Goal: Find specific page/section: Find specific page/section

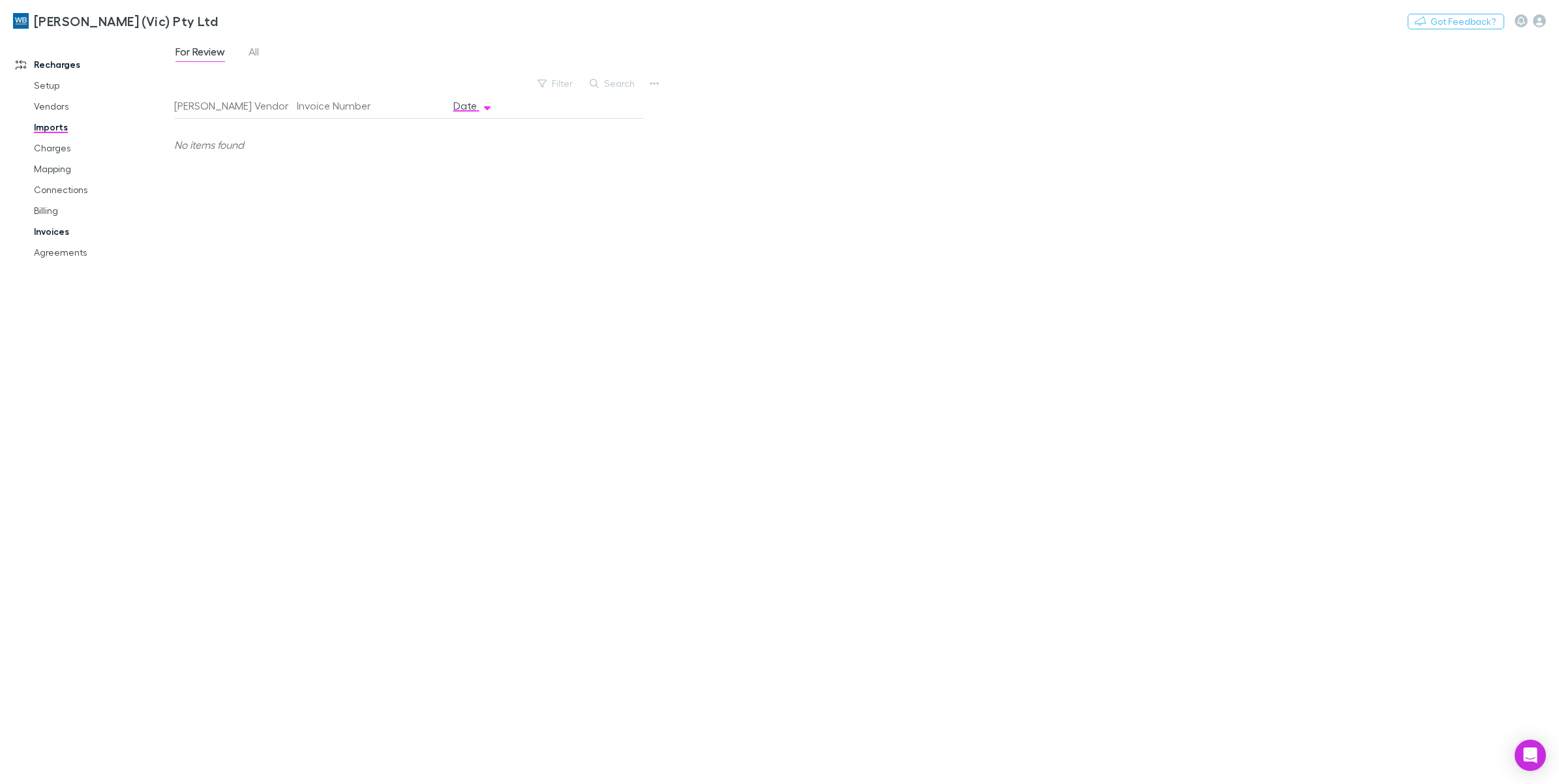
click at [49, 229] on link "Invoices" at bounding box center [103, 232] width 163 height 21
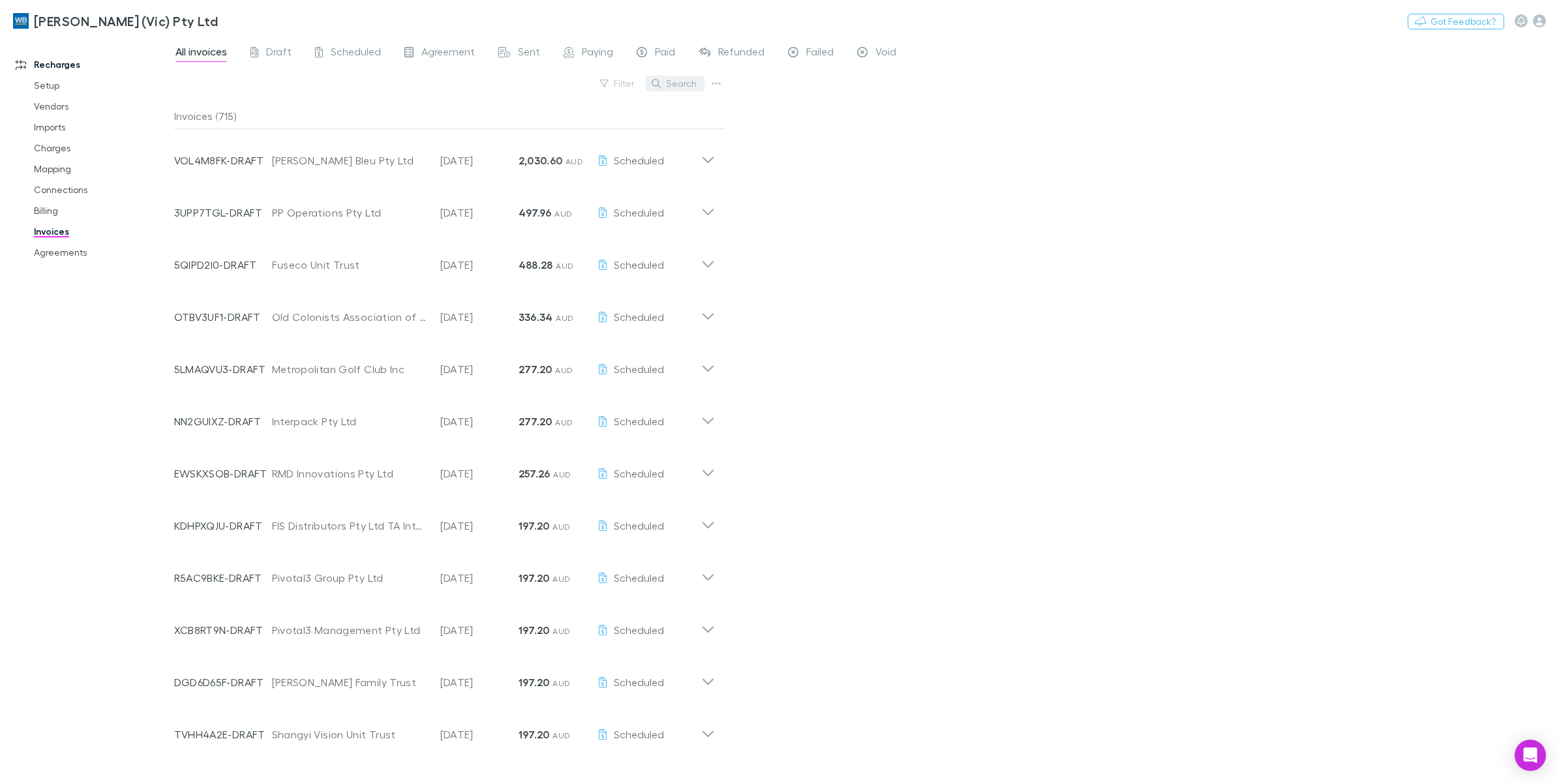
click at [664, 79] on button "Search" at bounding box center [675, 83] width 59 height 16
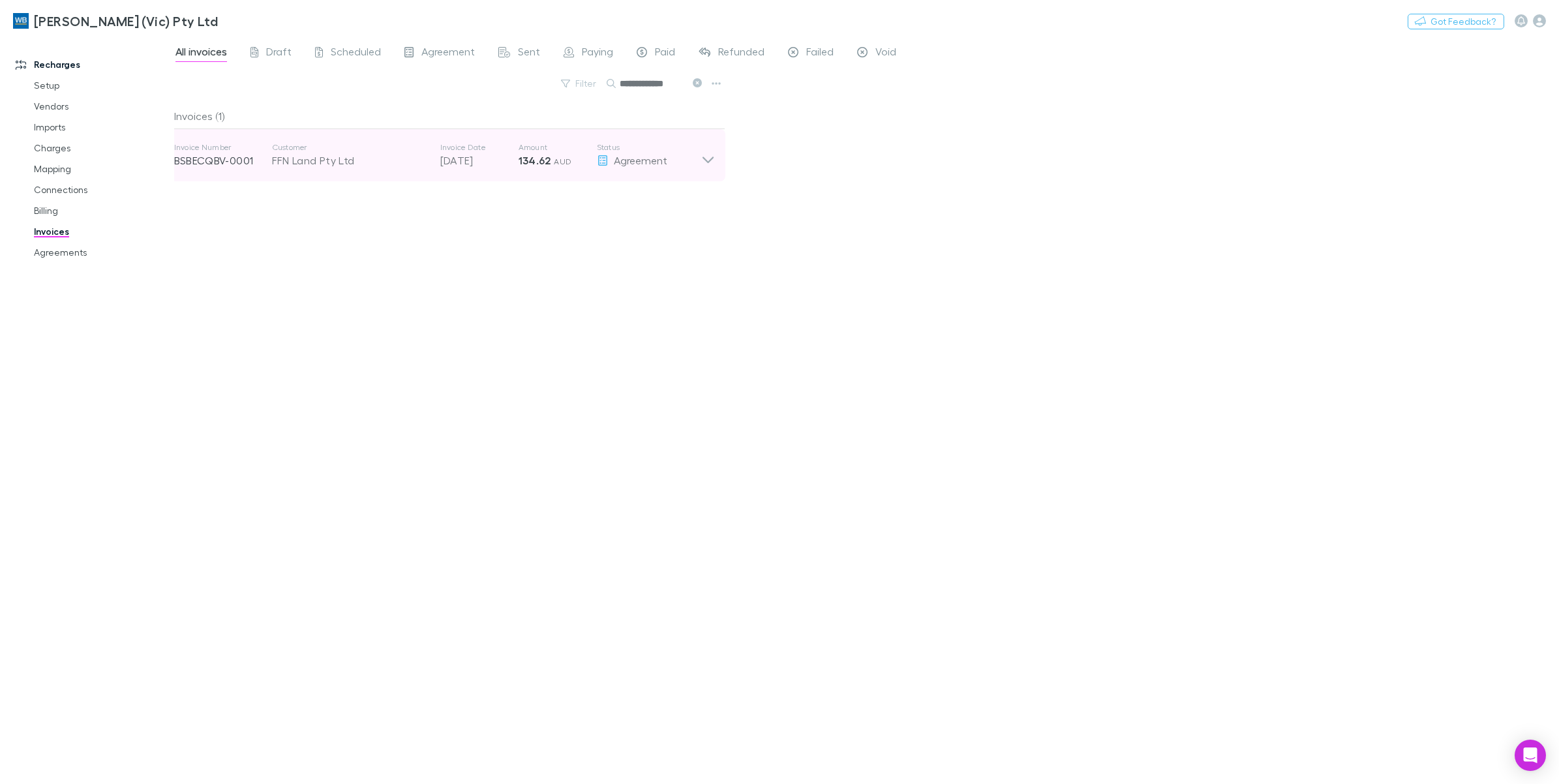
type input "**********"
click at [713, 159] on icon at bounding box center [708, 155] width 14 height 26
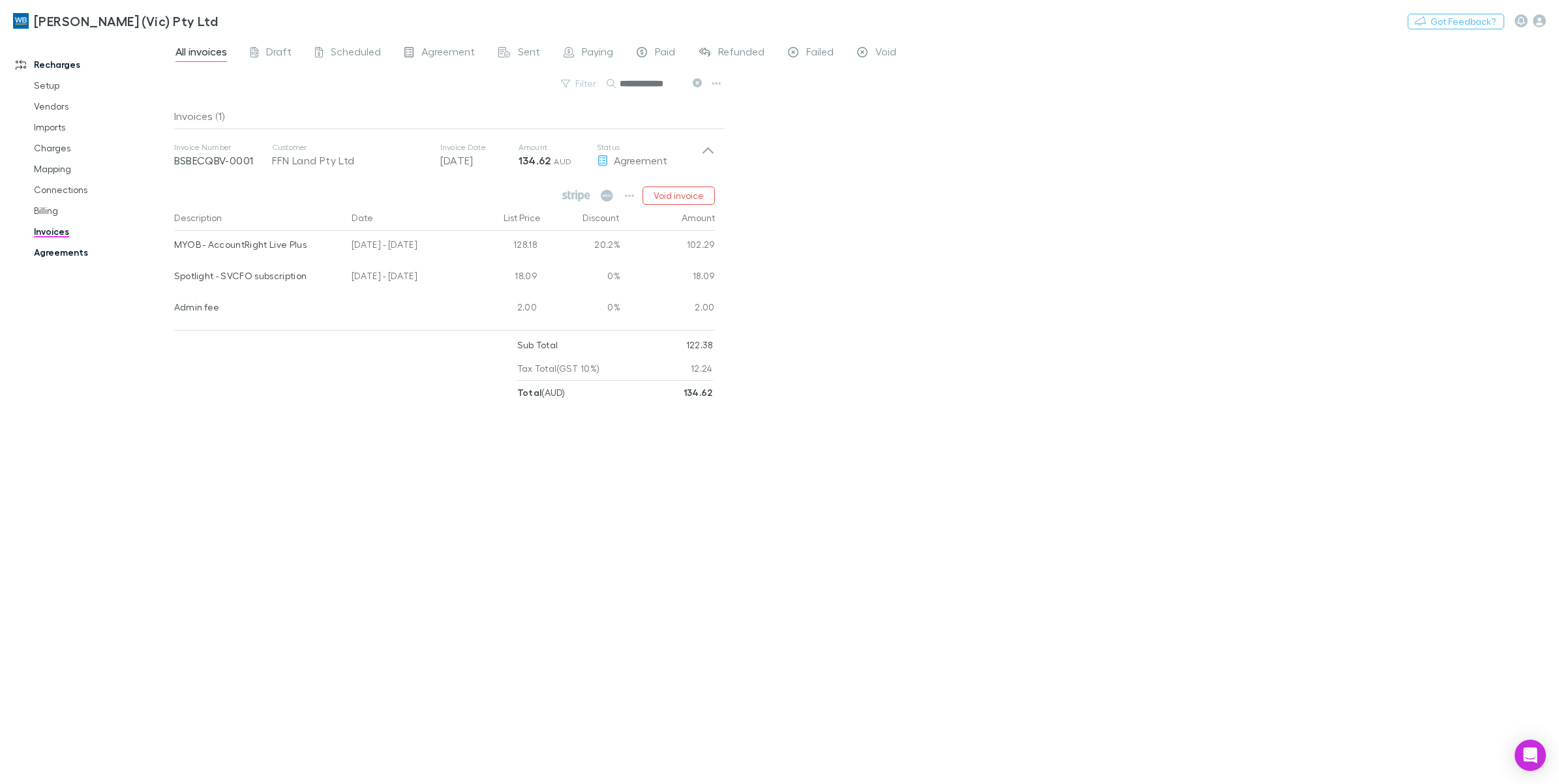
click at [73, 253] on link "Agreements" at bounding box center [103, 252] width 163 height 21
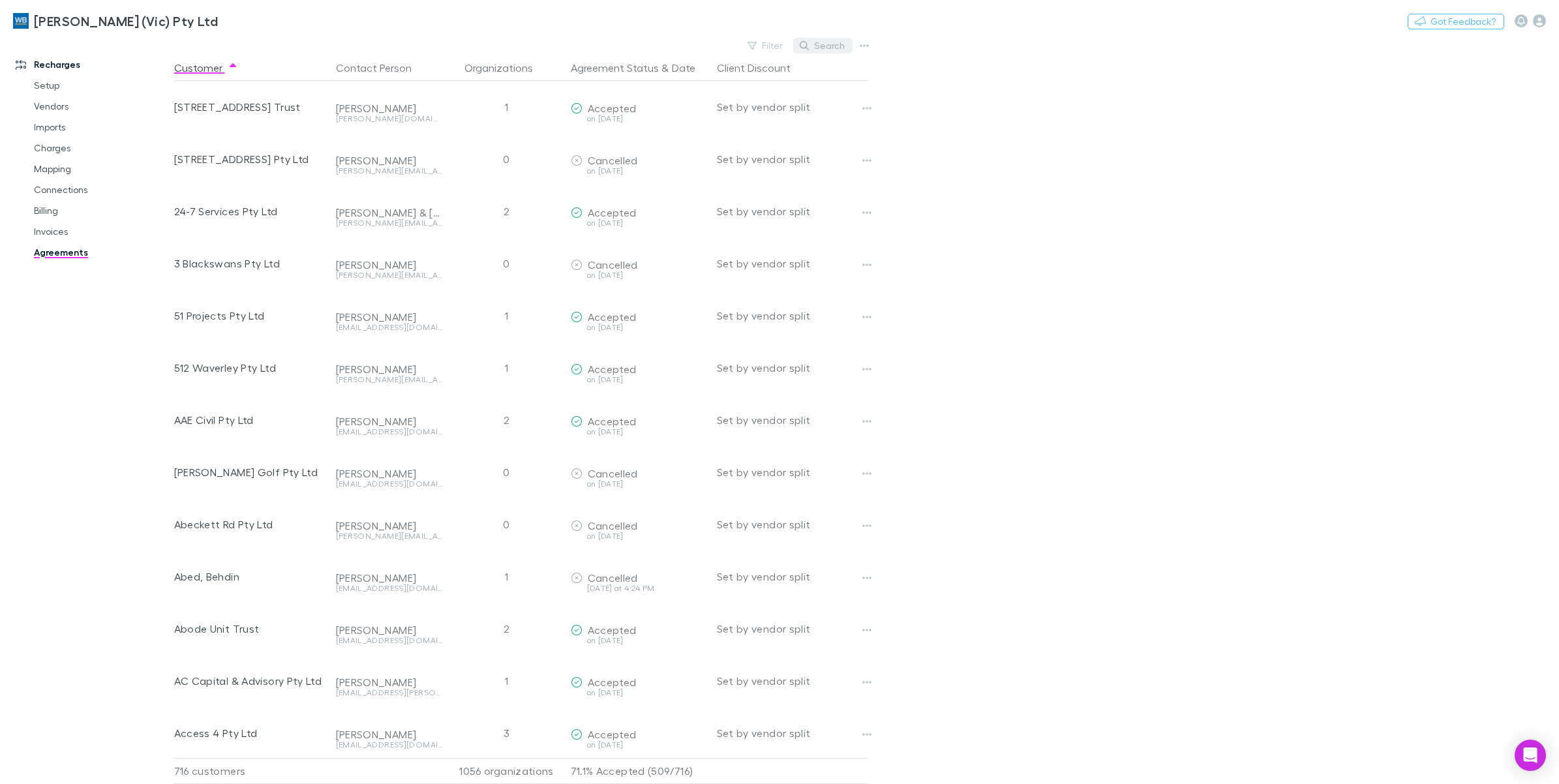
click at [822, 50] on button "Search" at bounding box center [823, 46] width 59 height 16
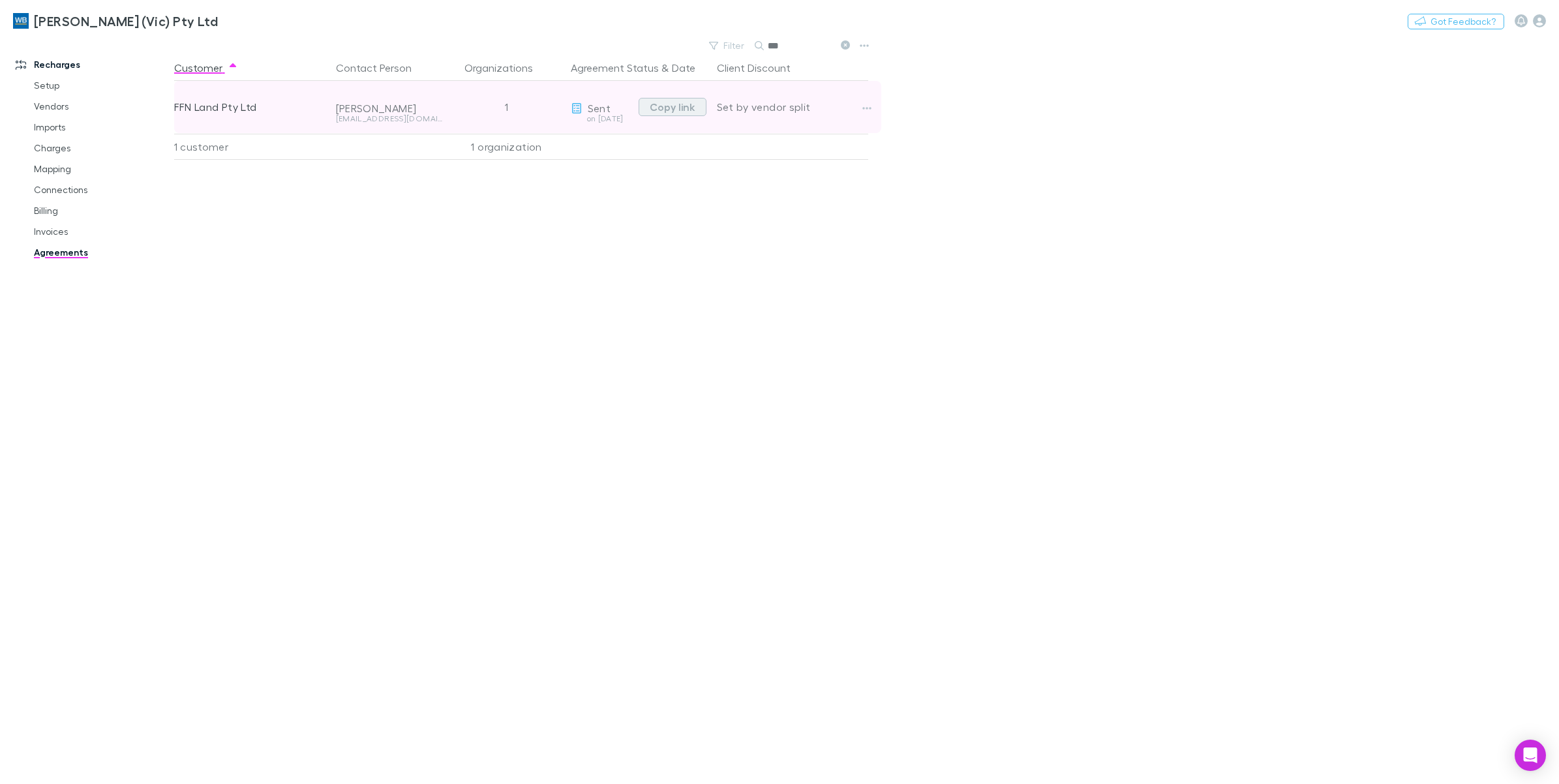
type input "***"
click at [682, 104] on button "Copy link" at bounding box center [672, 107] width 68 height 19
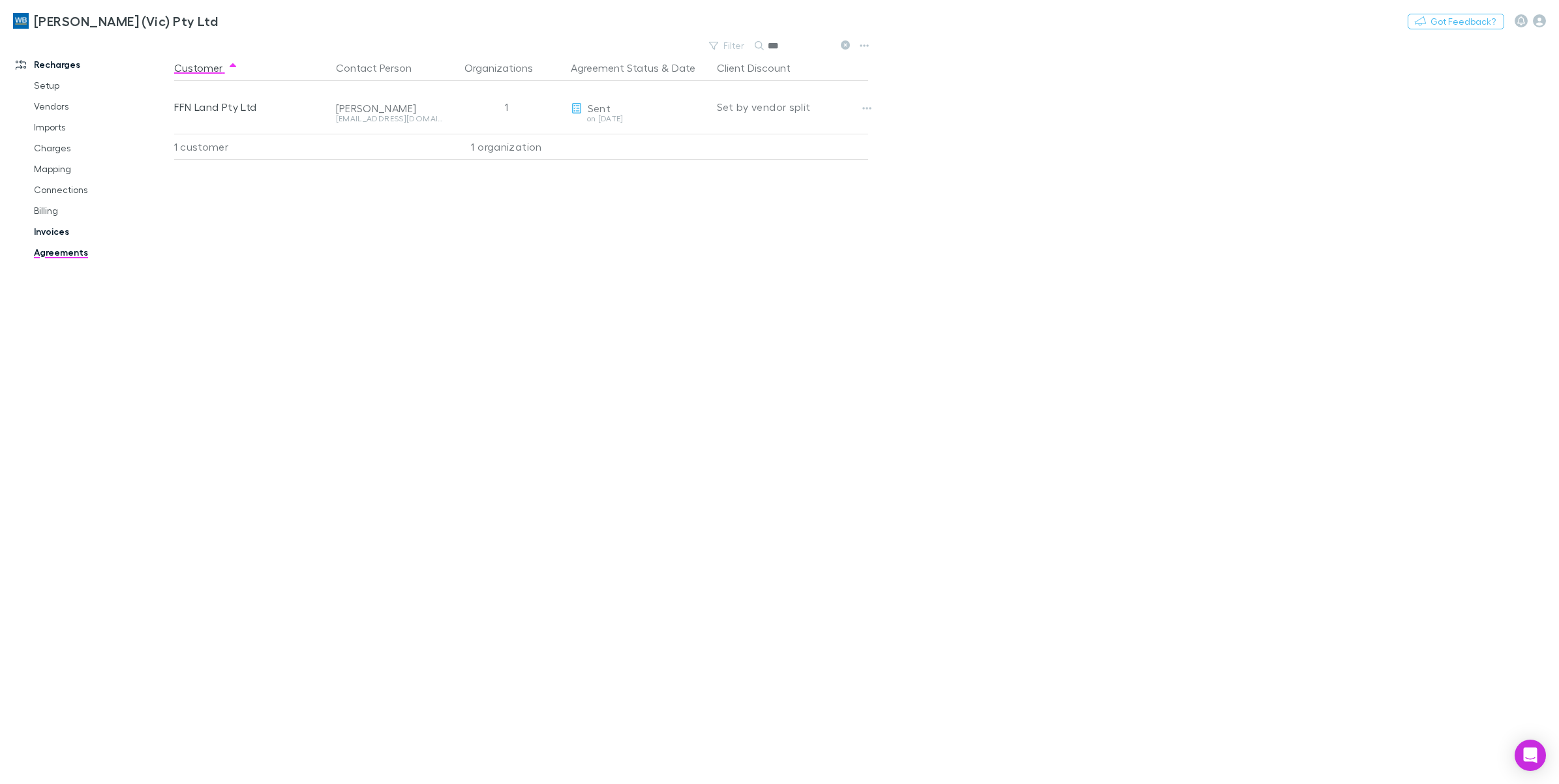
click at [51, 236] on link "Invoices" at bounding box center [103, 232] width 163 height 21
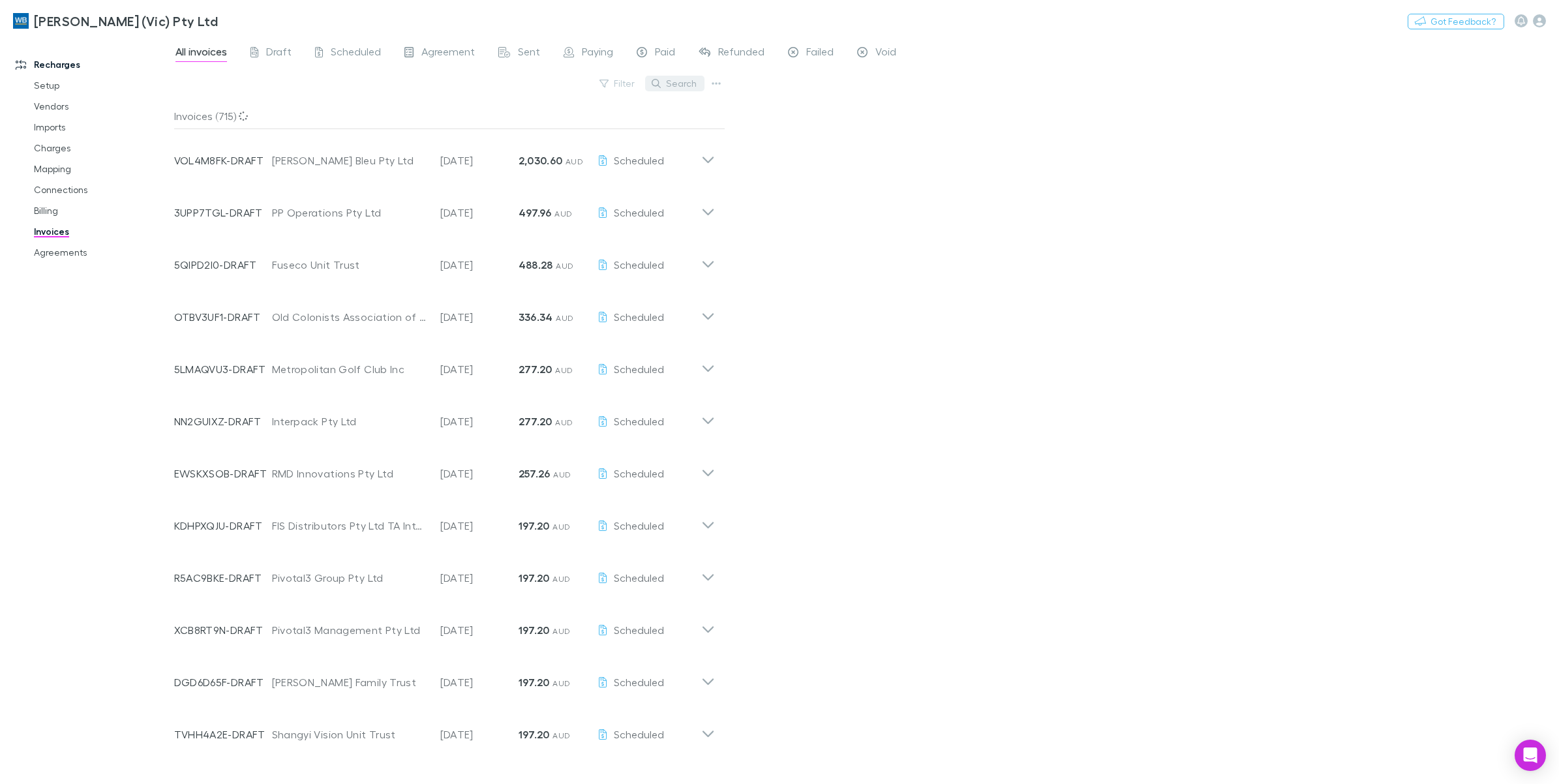
click at [696, 86] on button "Search" at bounding box center [675, 83] width 59 height 16
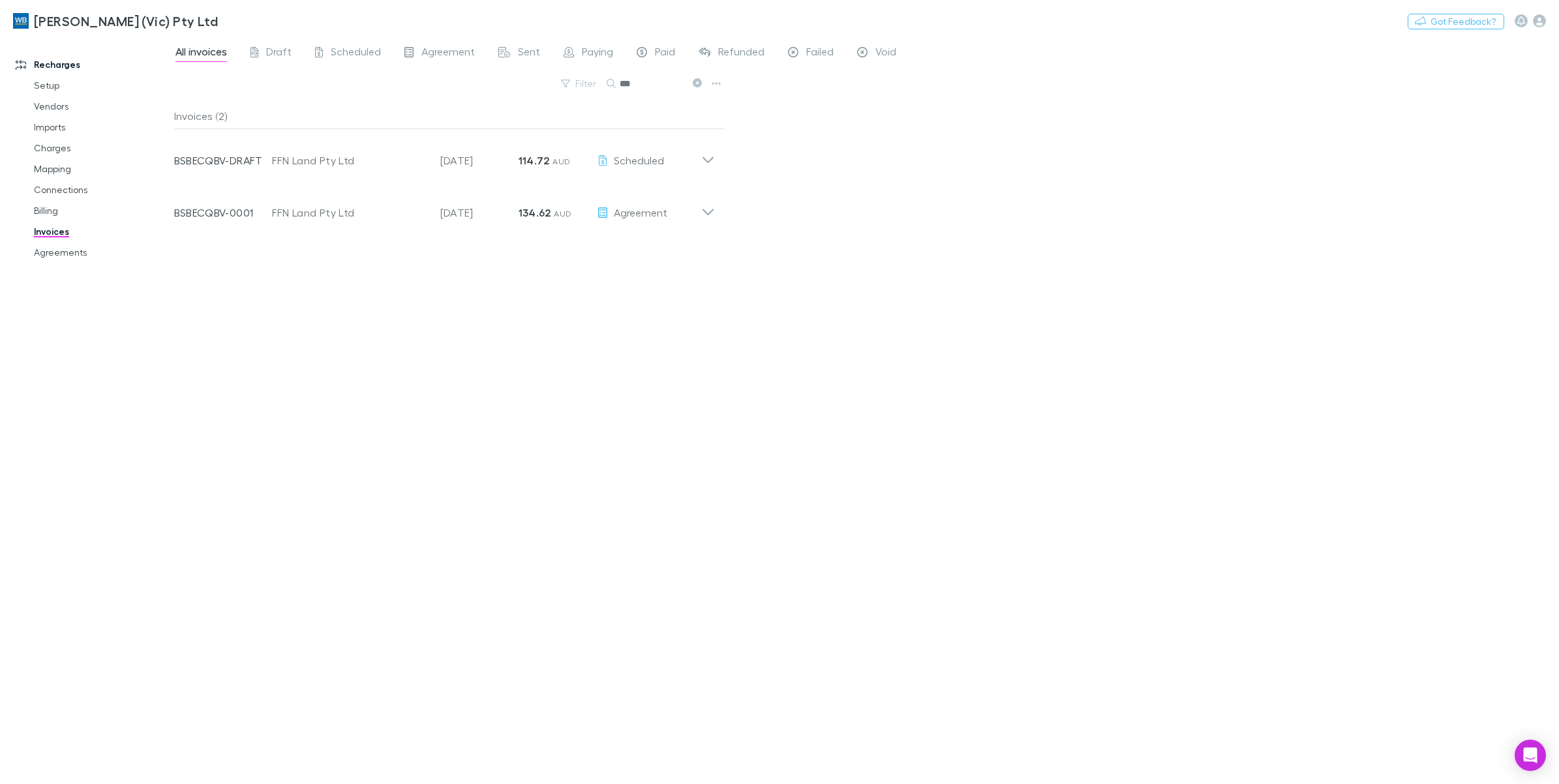
type input "***"
click at [59, 256] on link "Agreements" at bounding box center [103, 252] width 163 height 21
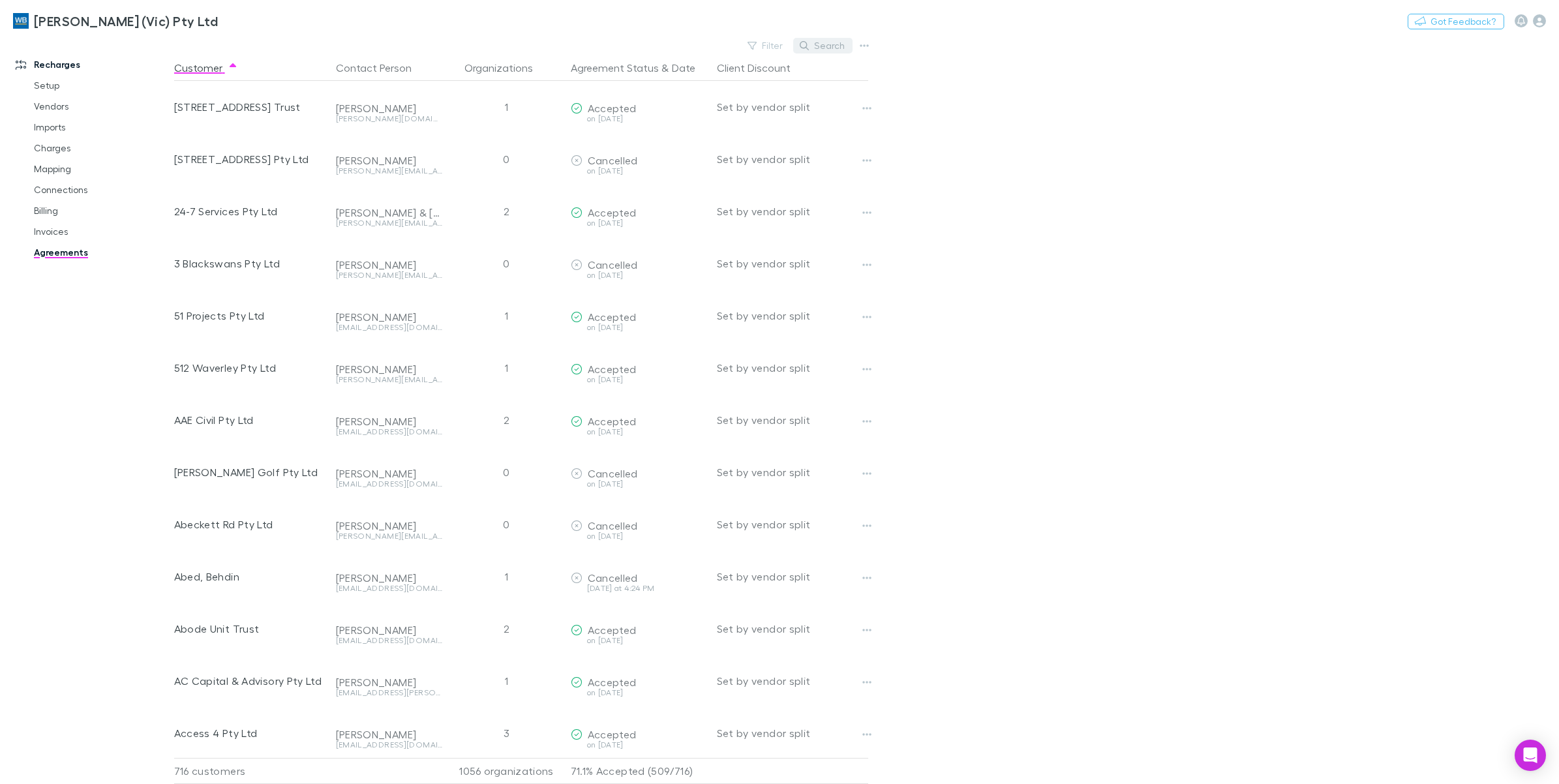
click at [833, 43] on button "Search" at bounding box center [823, 46] width 59 height 16
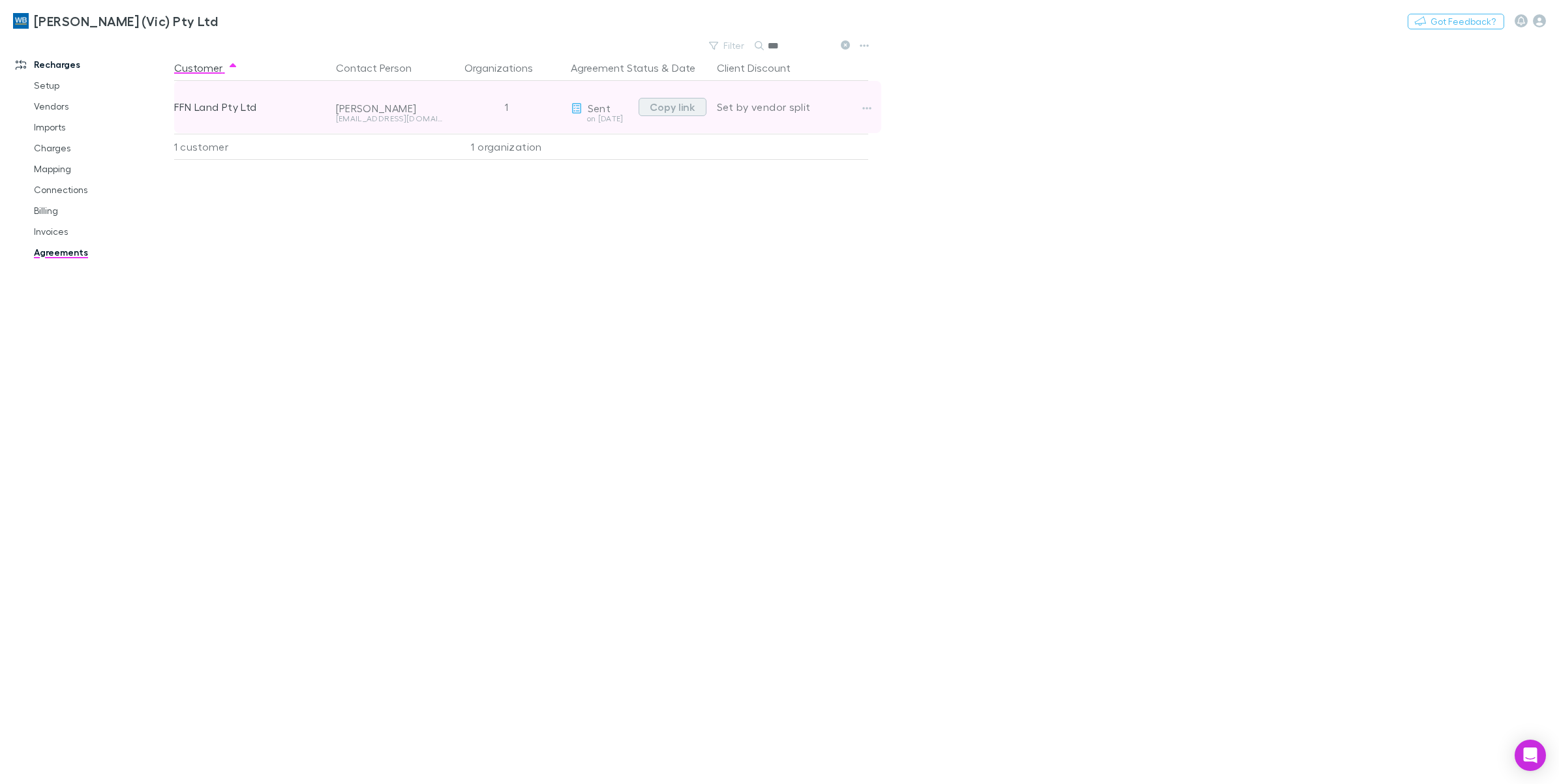
type input "***"
click at [682, 111] on button "Copy link" at bounding box center [672, 107] width 68 height 19
click at [672, 108] on button "Copy link" at bounding box center [672, 107] width 68 height 19
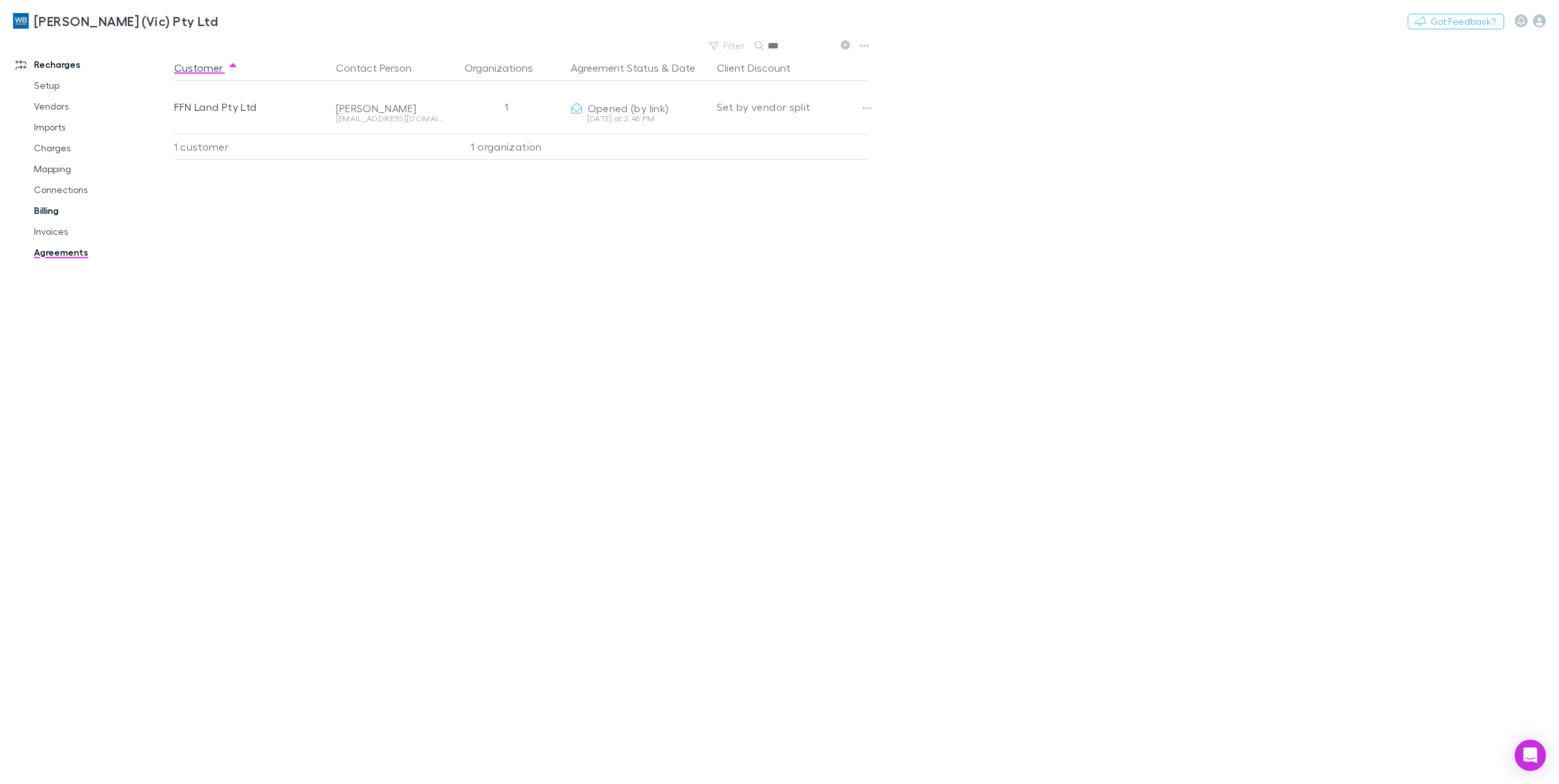
click at [40, 214] on link "Billing" at bounding box center [103, 211] width 163 height 21
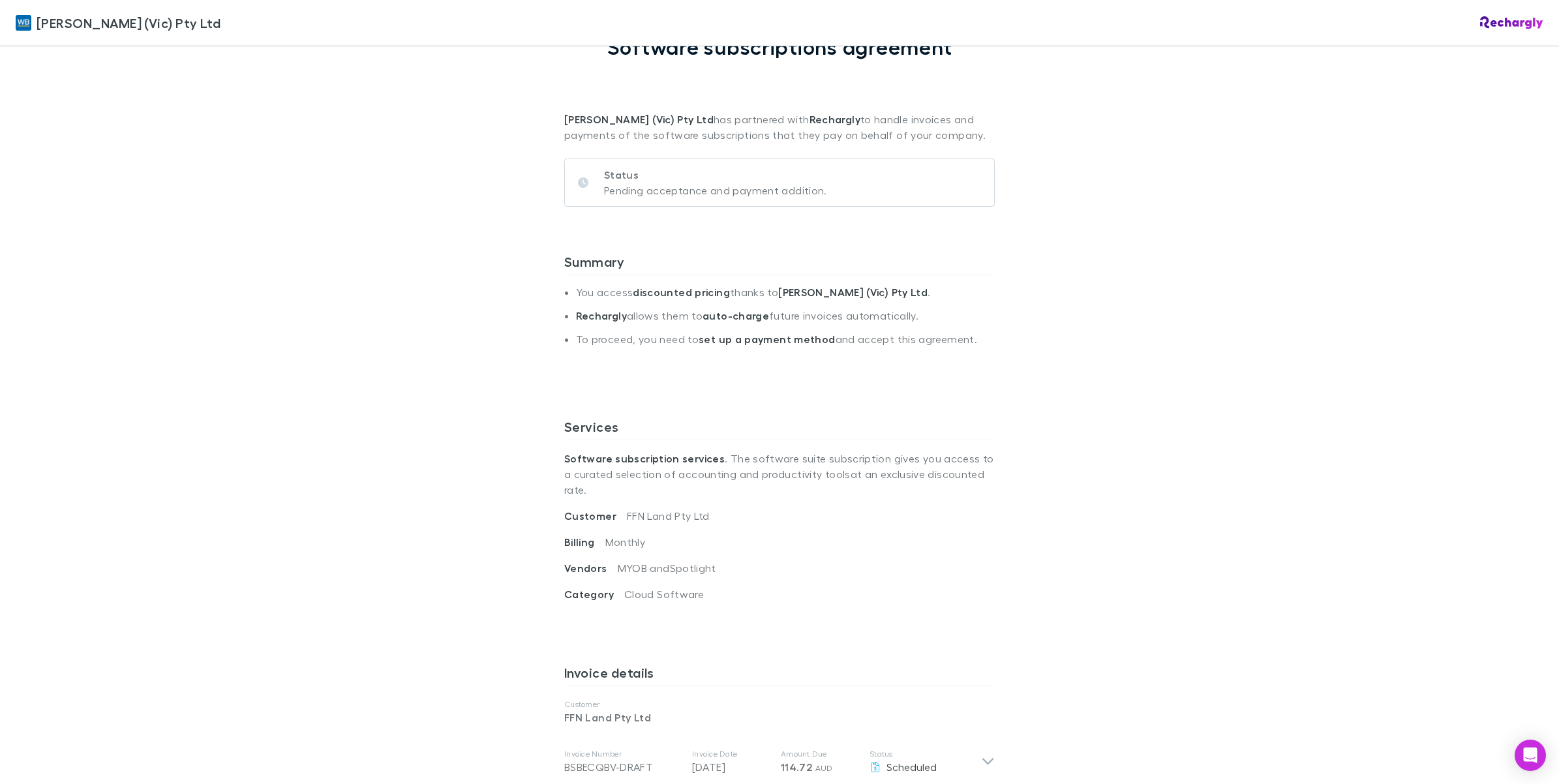
scroll to position [349, 0]
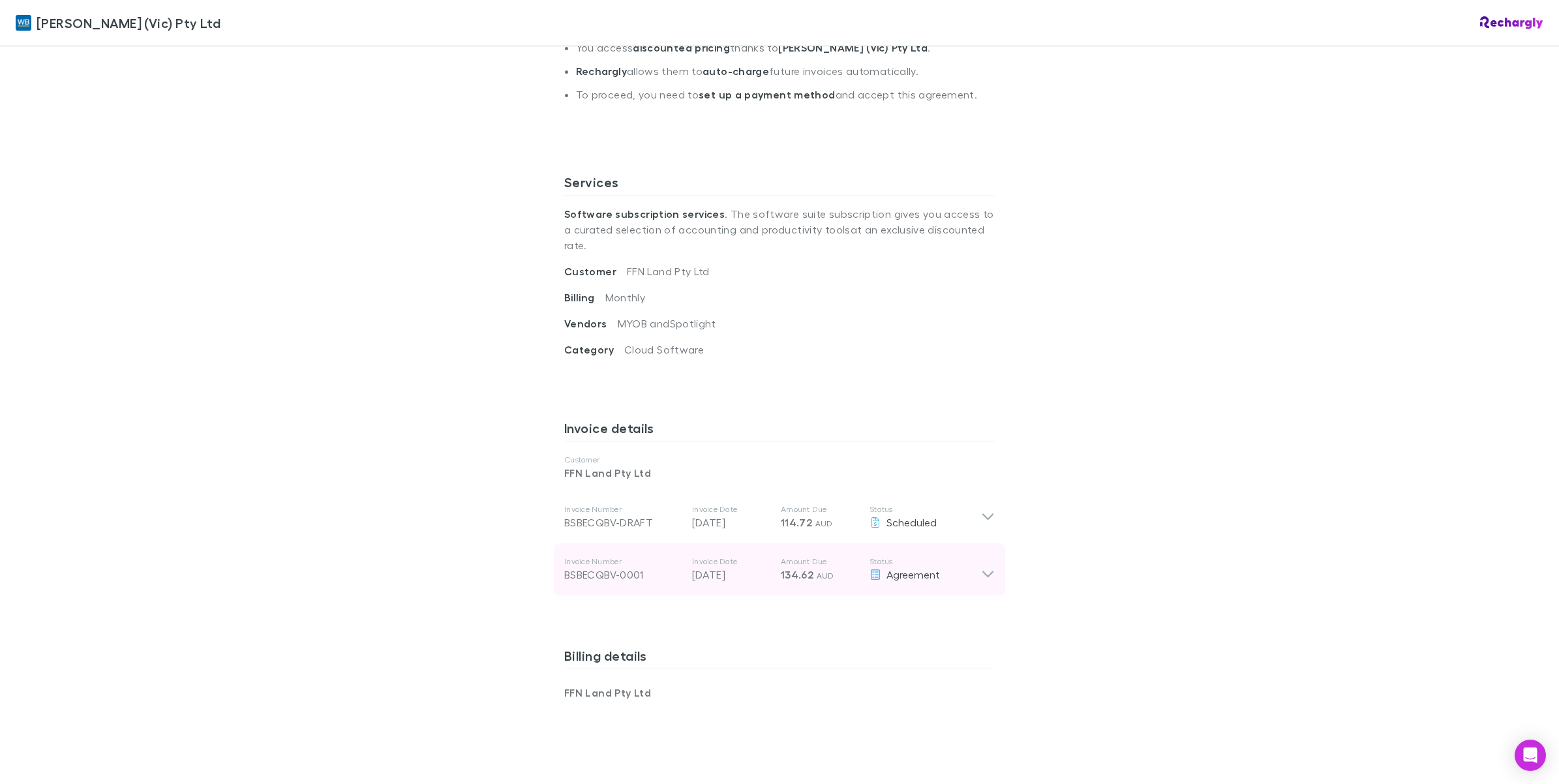
click at [982, 571] on icon at bounding box center [988, 574] width 11 height 6
click at [982, 559] on icon at bounding box center [988, 570] width 14 height 26
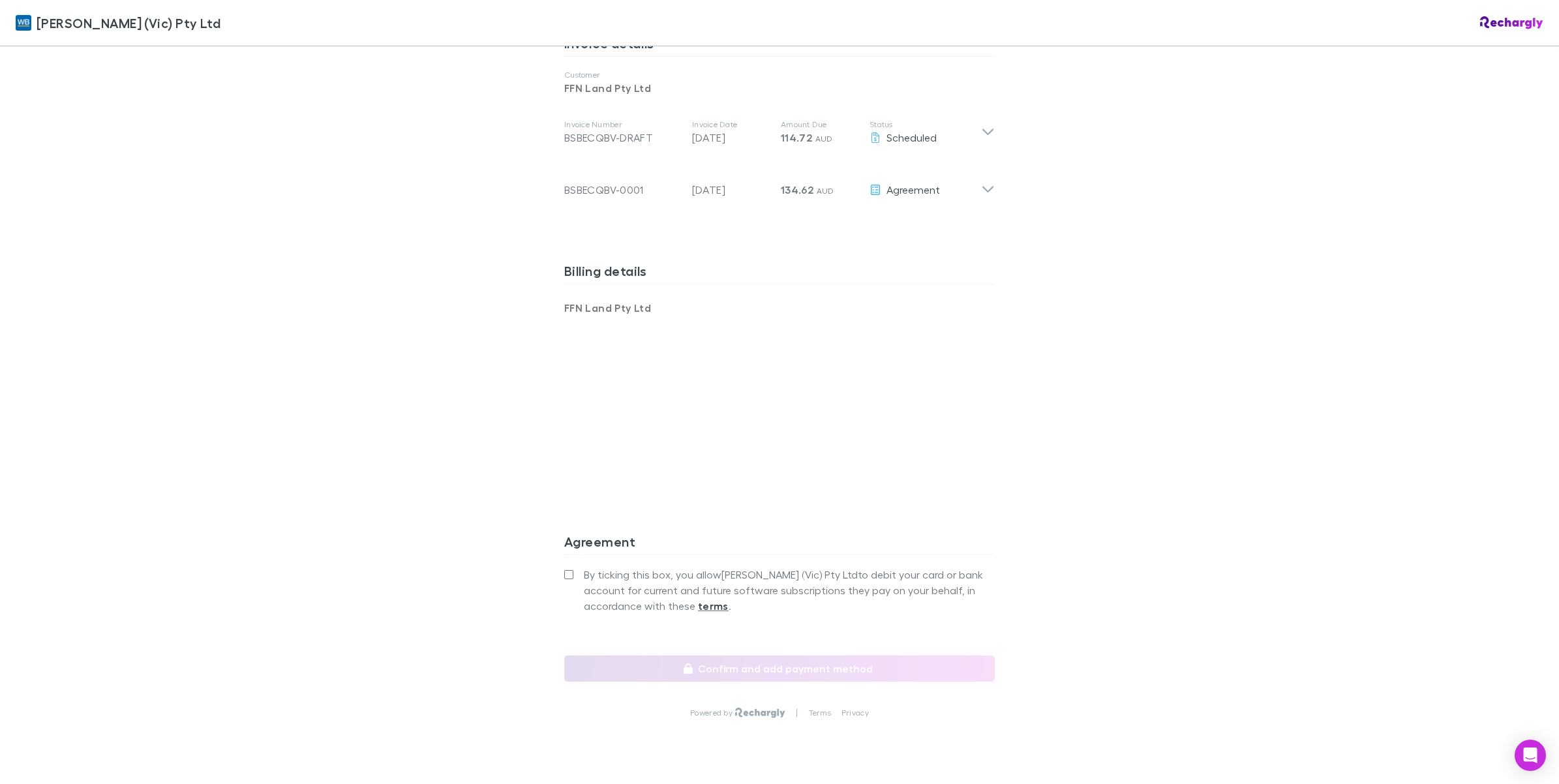
scroll to position [757, 0]
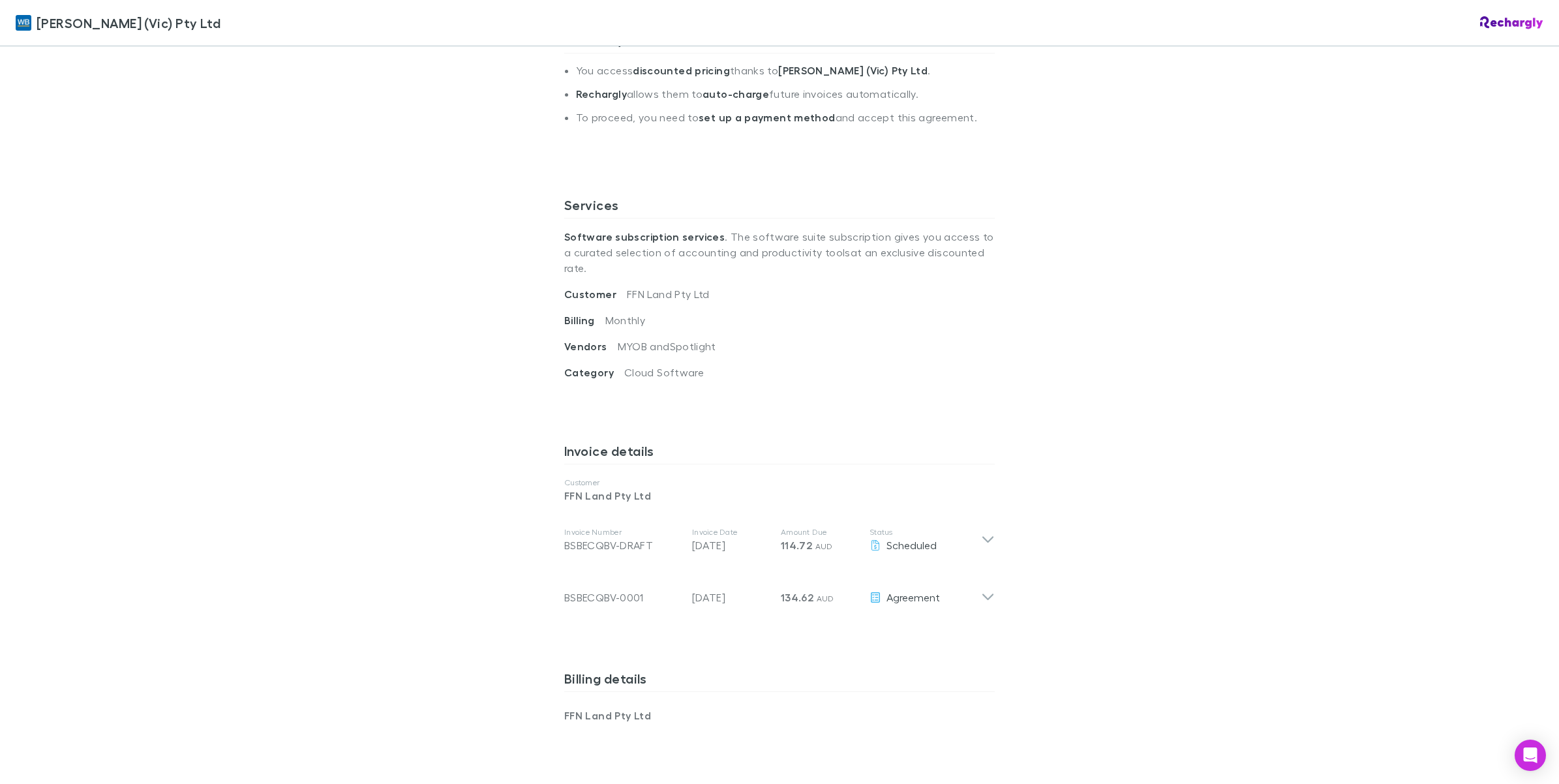
scroll to position [408, 0]
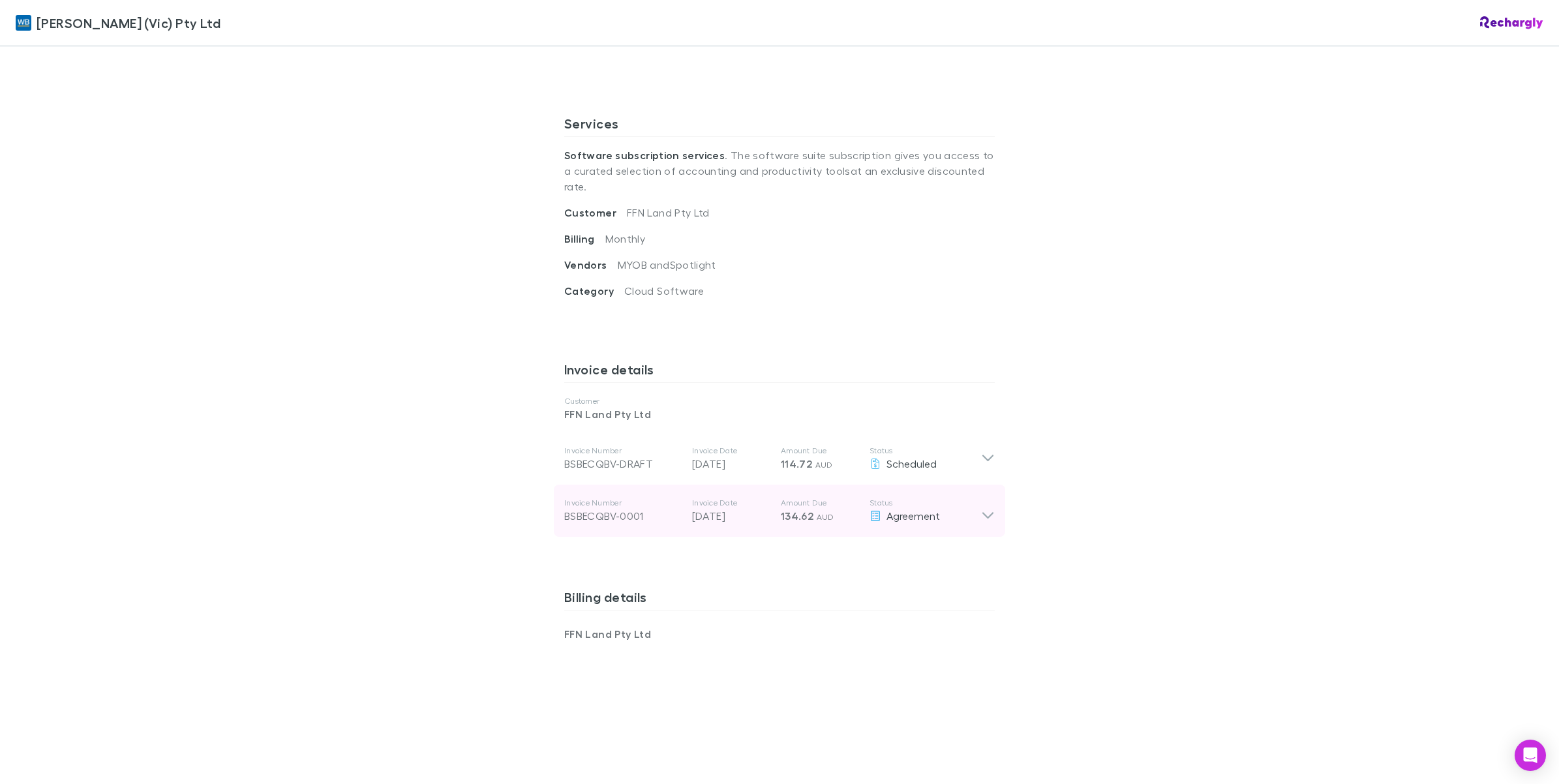
click at [981, 510] on icon at bounding box center [988, 510] width 14 height 26
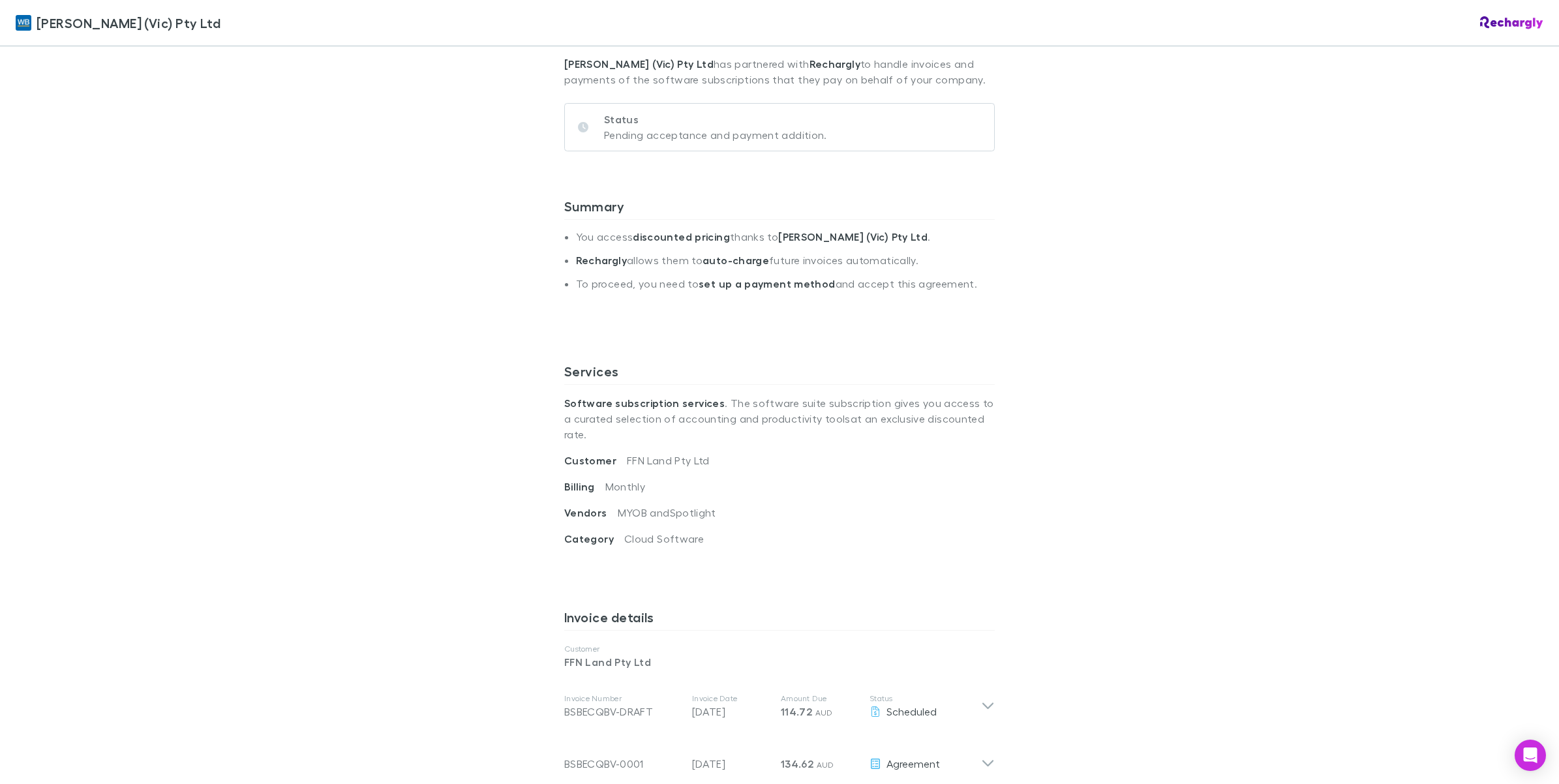
scroll to position [0, 0]
